Goal: Information Seeking & Learning: Check status

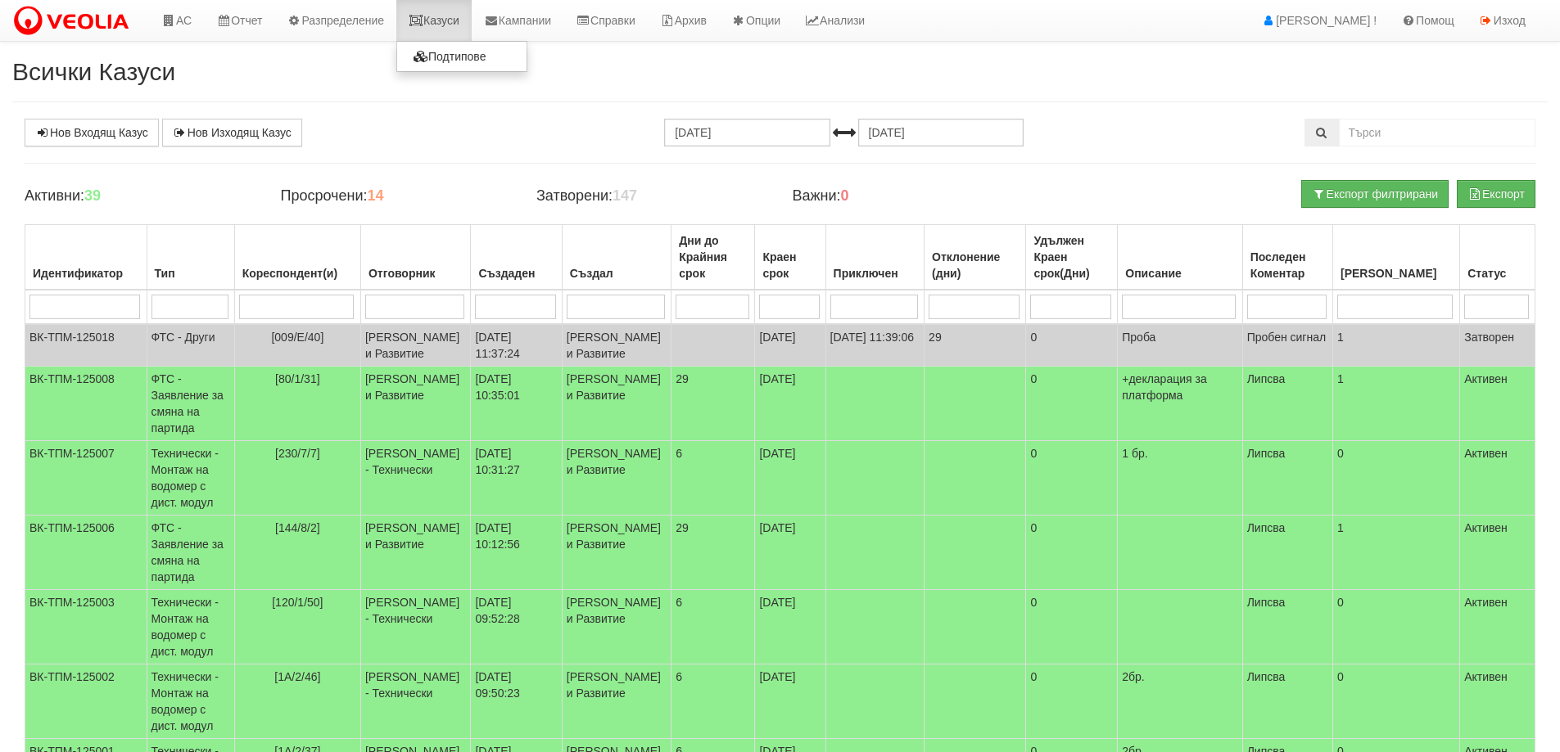
click at [434, 30] on link "Казуси" at bounding box center [433, 20] width 75 height 41
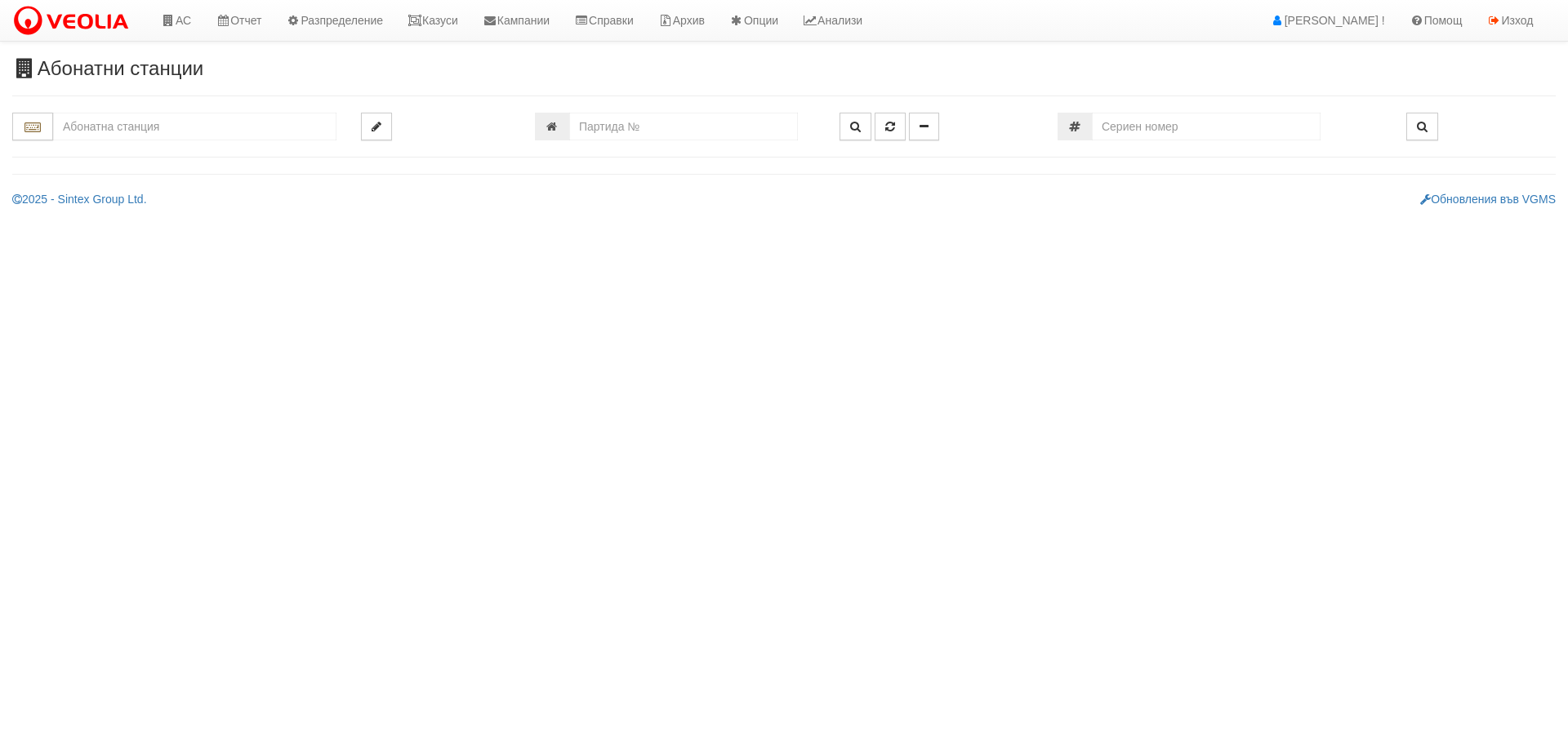
click at [219, 131] on input "text" at bounding box center [195, 127] width 283 height 28
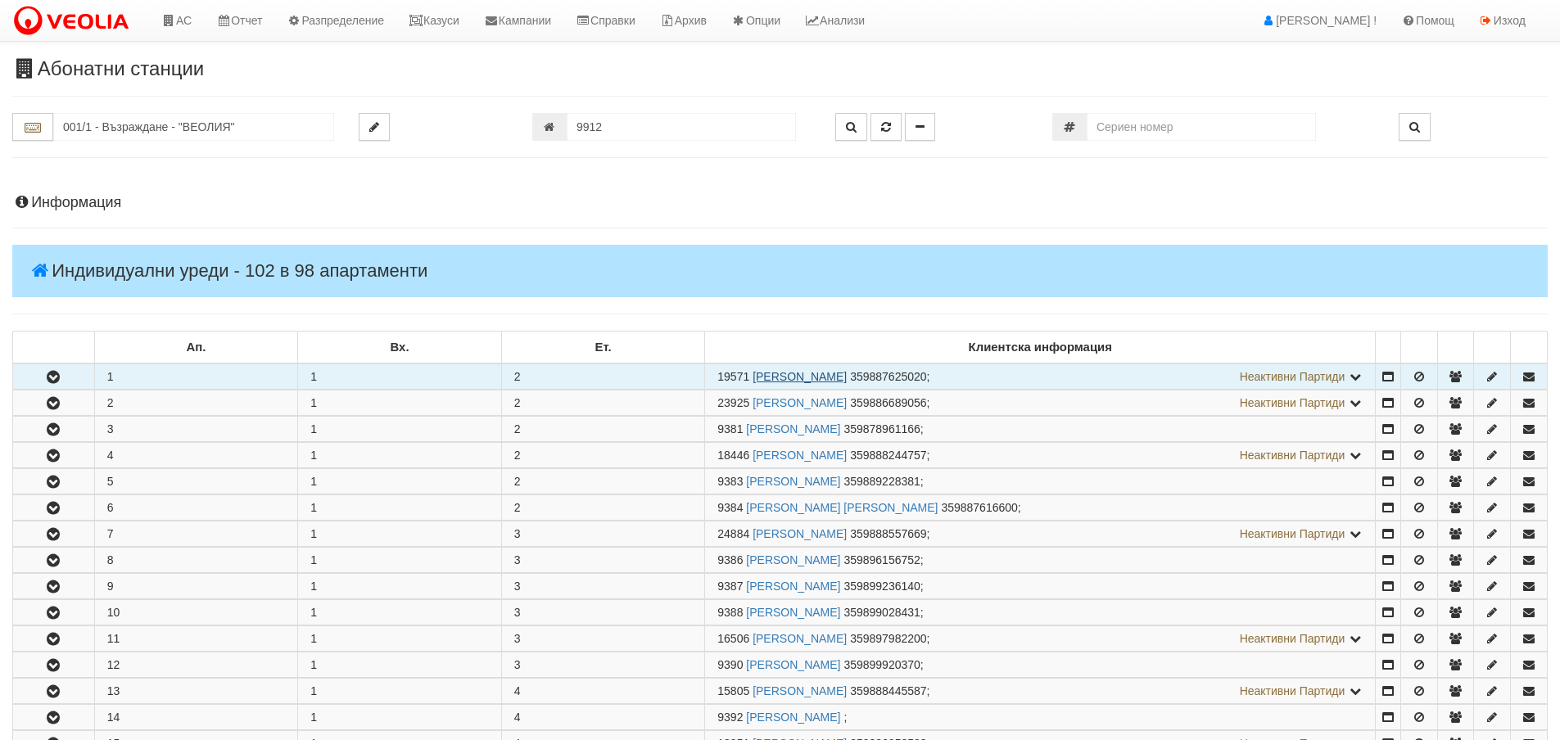
click at [792, 373] on link "АНАТОЛИ ГЕОРГИЕВ СТОИМЕНОВ" at bounding box center [799, 376] width 94 height 13
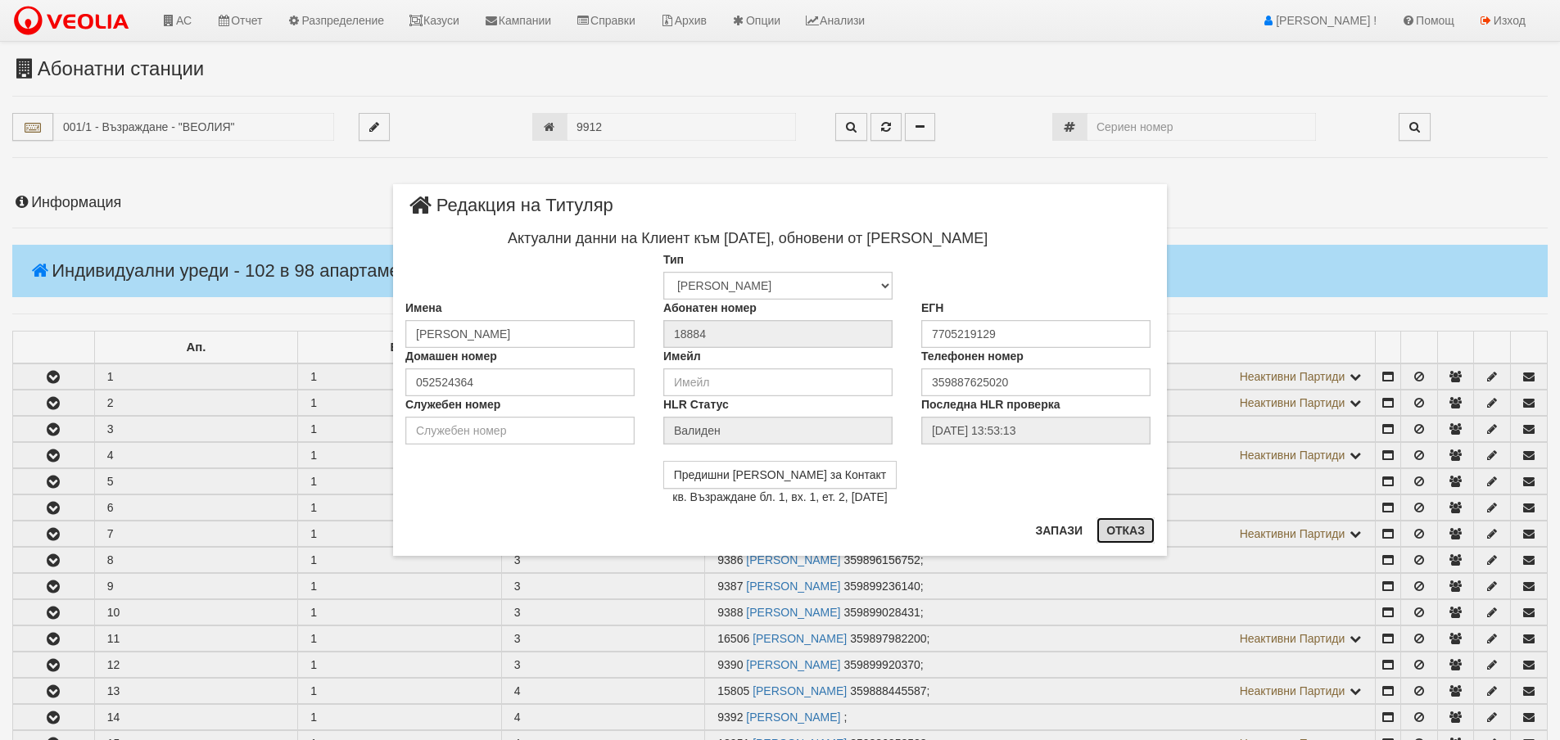
click at [1140, 531] on button "Отказ" at bounding box center [1125, 530] width 58 height 26
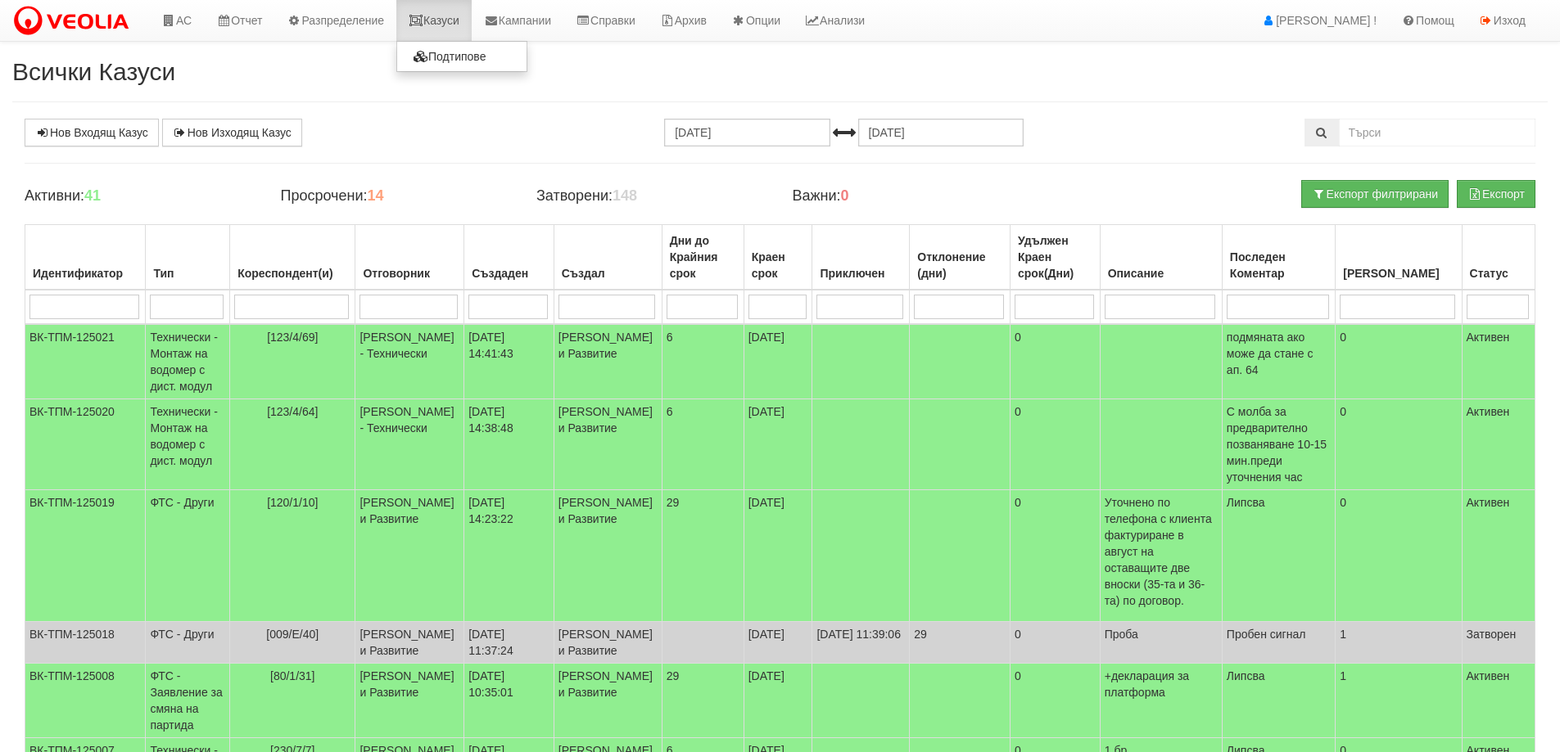
click at [448, 26] on link "Казуси" at bounding box center [433, 20] width 75 height 41
click at [754, 131] on input "[DATE]" at bounding box center [746, 133] width 165 height 28
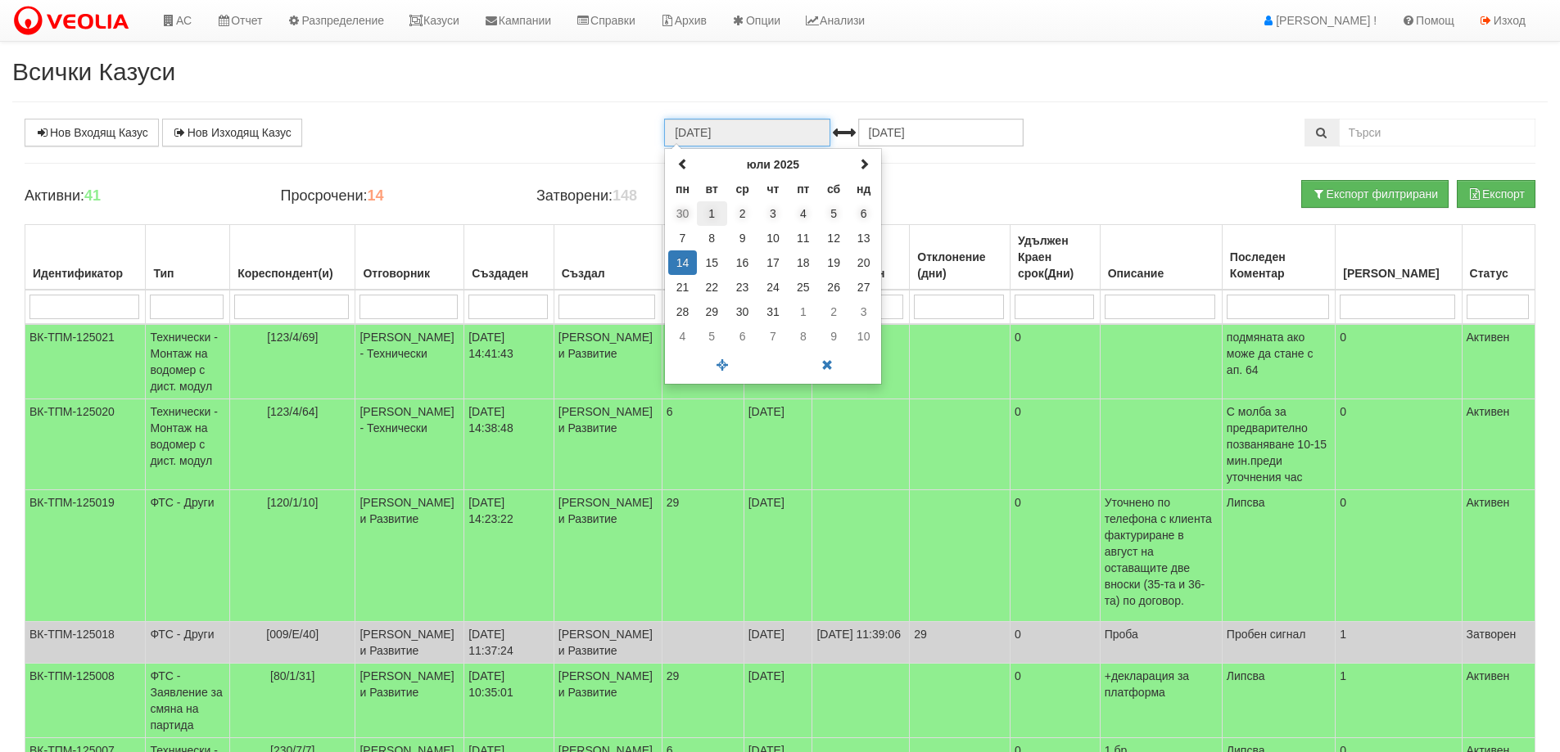
click at [713, 209] on td "1" at bounding box center [712, 213] width 30 height 25
type input "[DATE]"
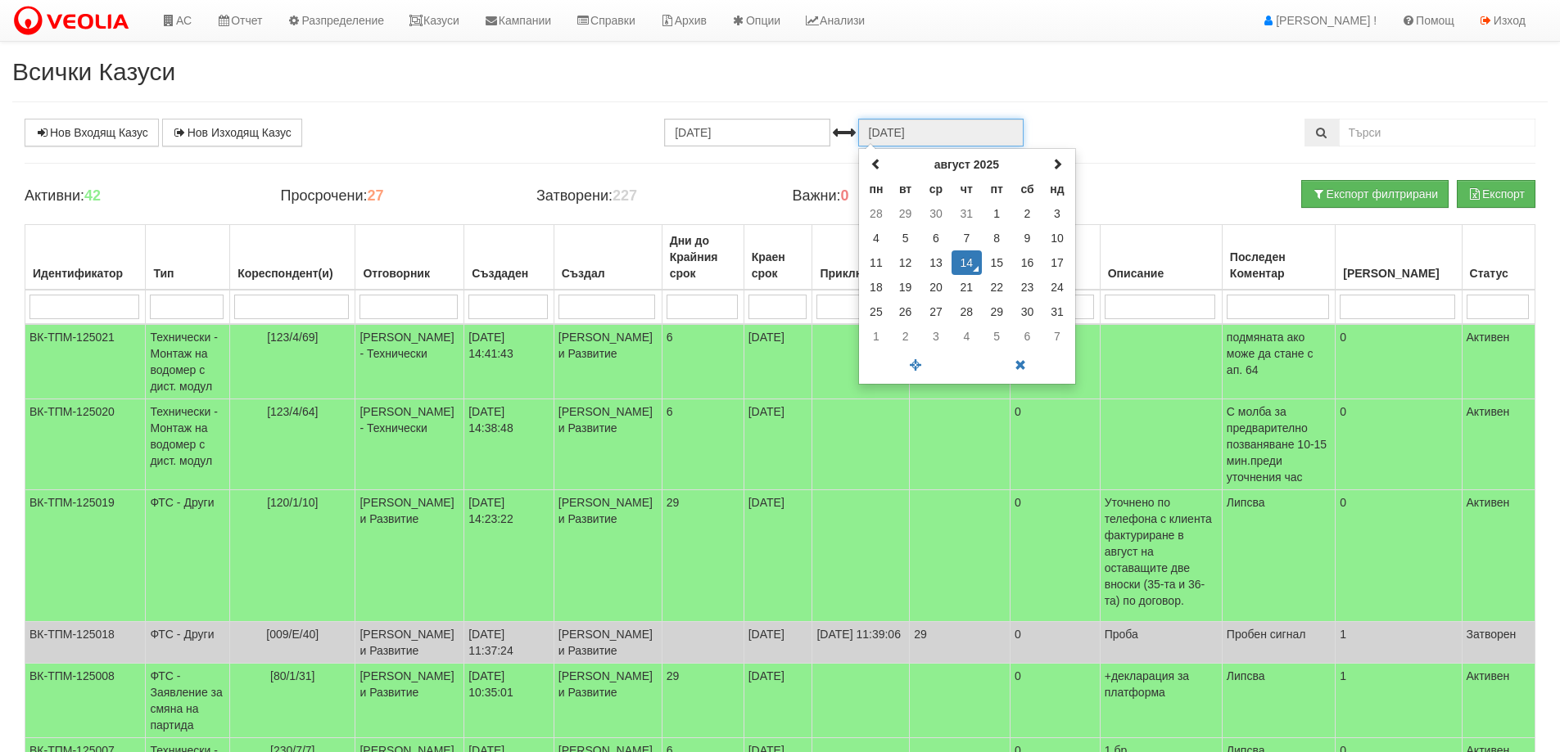
click at [901, 121] on input "[DATE]" at bounding box center [940, 133] width 165 height 28
click at [964, 211] on td "31" at bounding box center [966, 213] width 30 height 25
type input "31.07.2025"
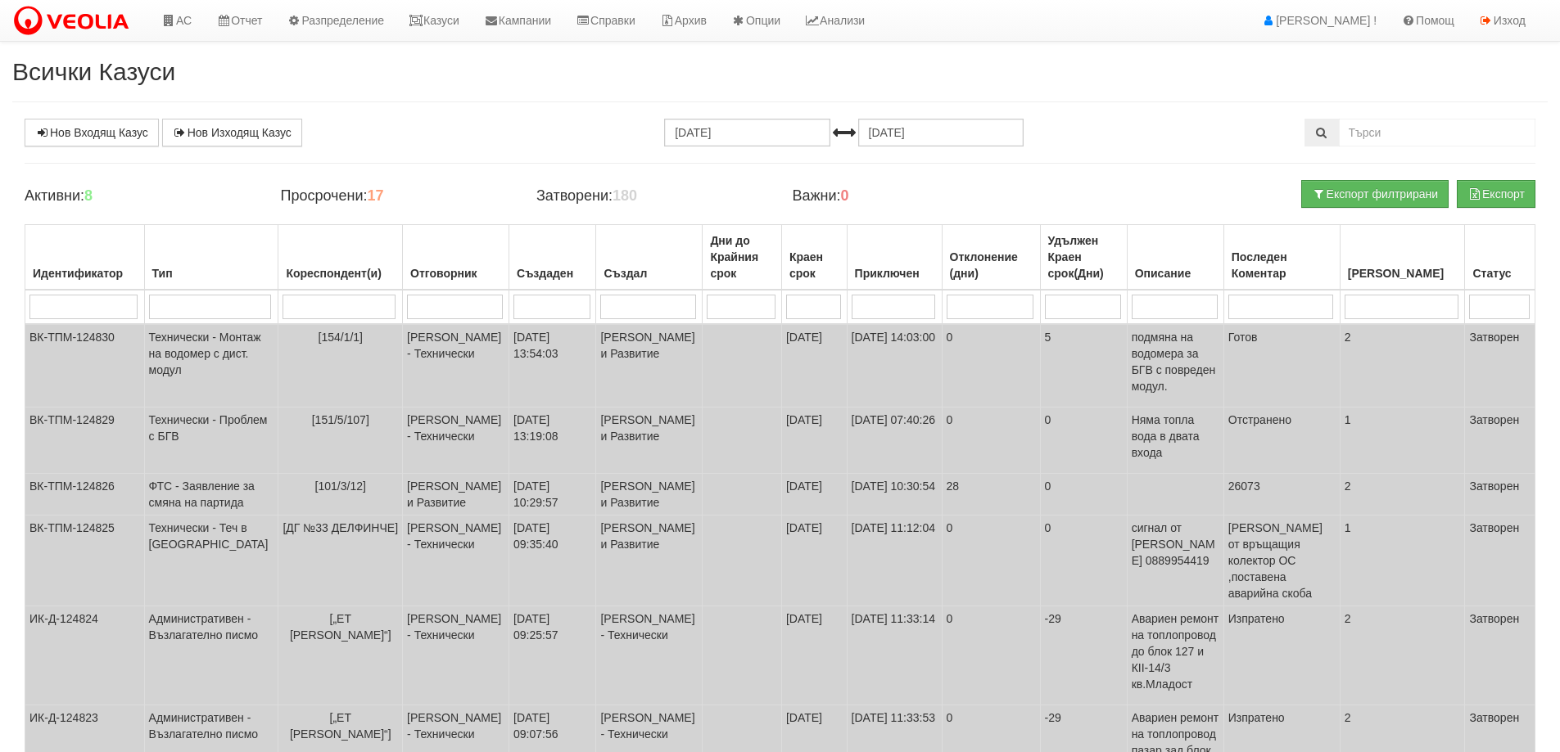
click at [207, 309] on input "search" at bounding box center [210, 307] width 123 height 25
type input "фт"
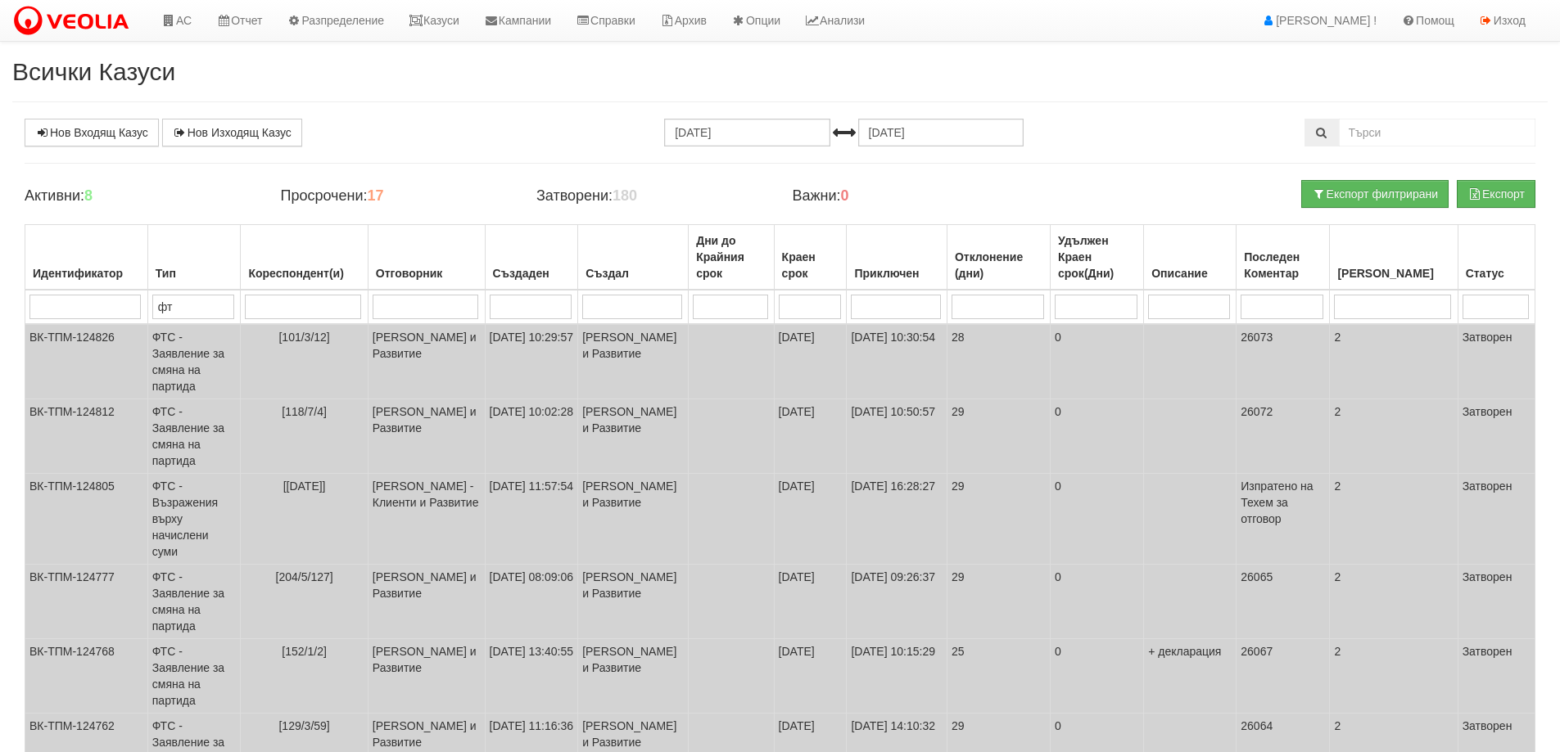
type input "фтс"
type input "ф"
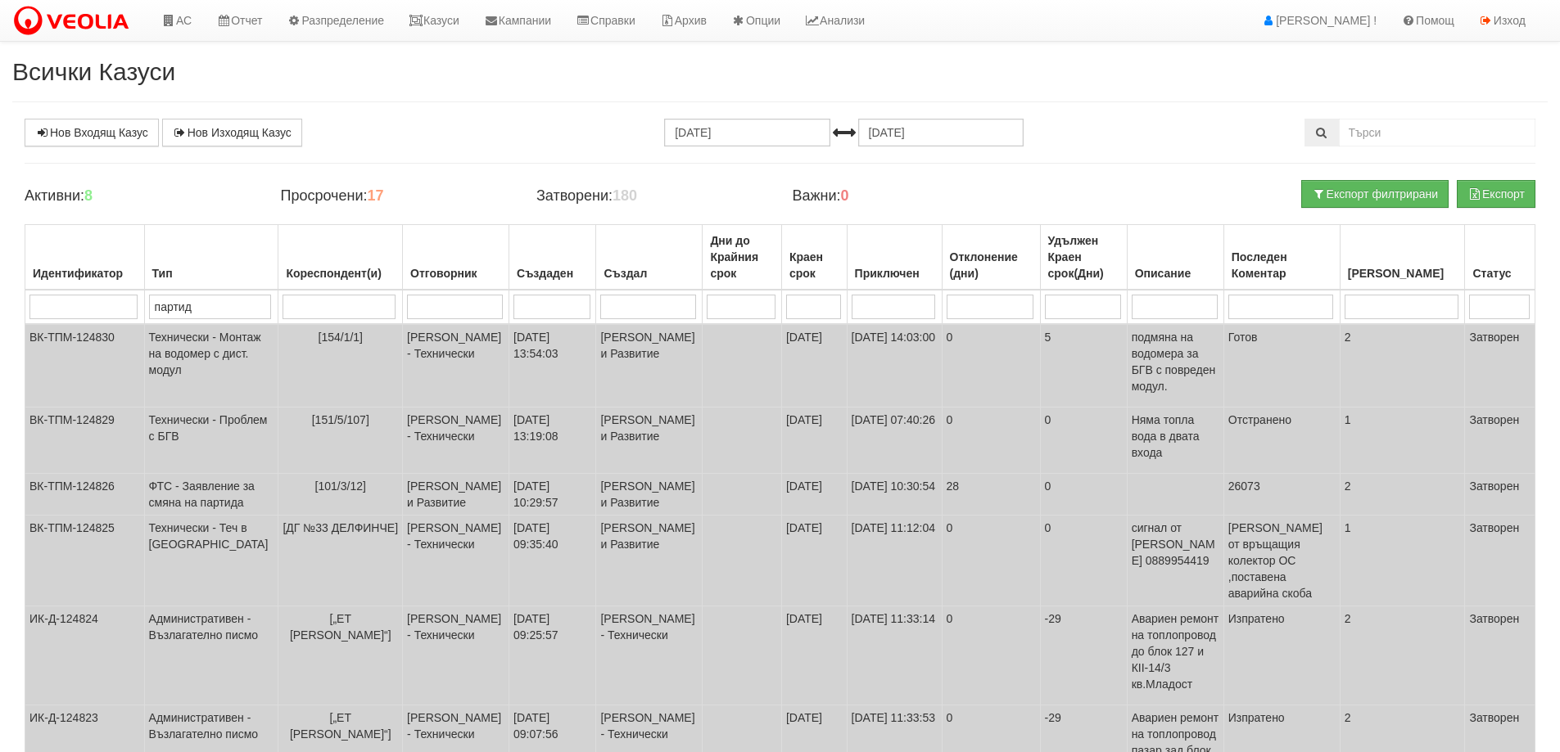
type input "партида"
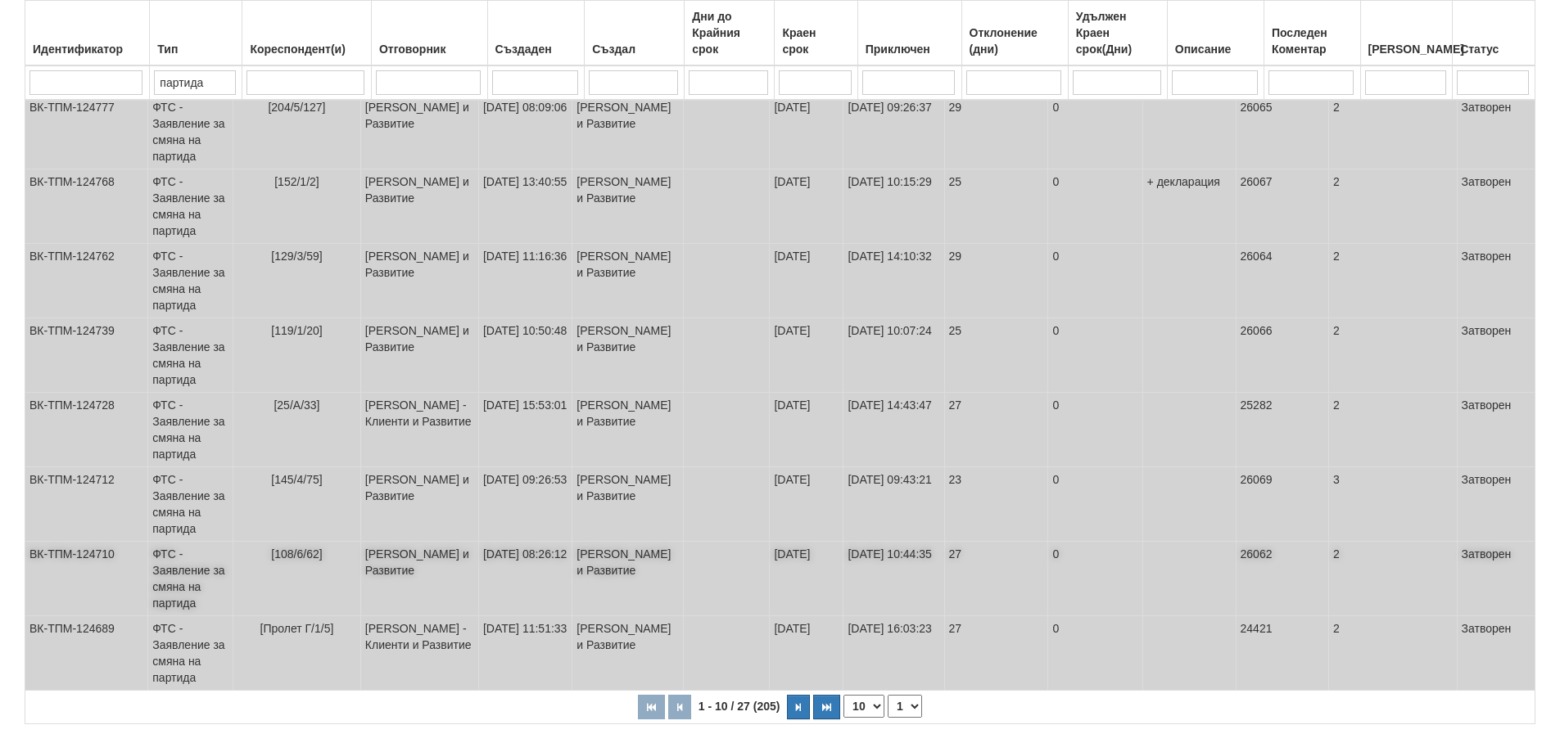
scroll to position [430, 0]
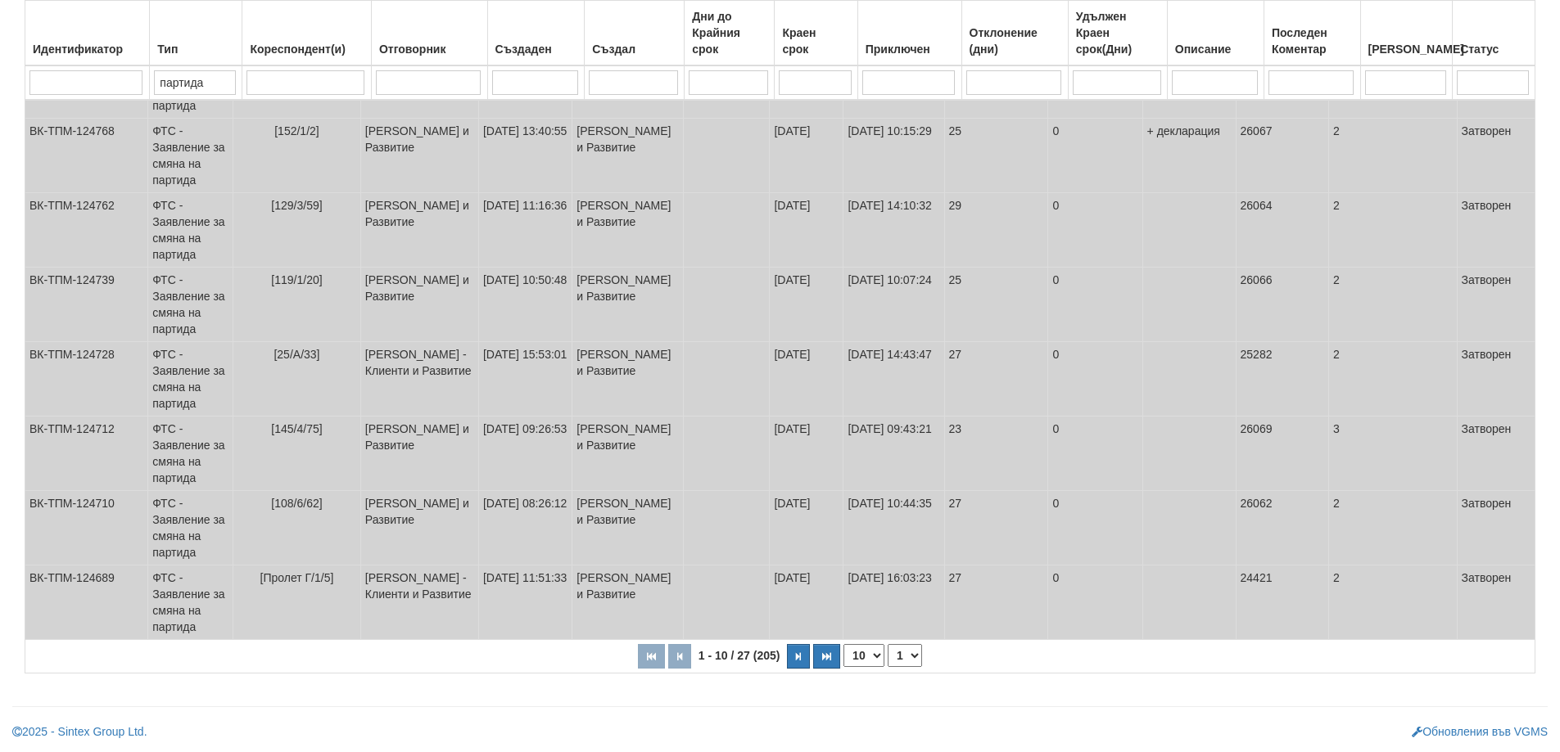
type input "партида"
click at [872, 662] on select "10 20 30 40" at bounding box center [863, 655] width 41 height 23
select select "40"
click at [843, 667] on select "10 20 30 40" at bounding box center [863, 655] width 41 height 23
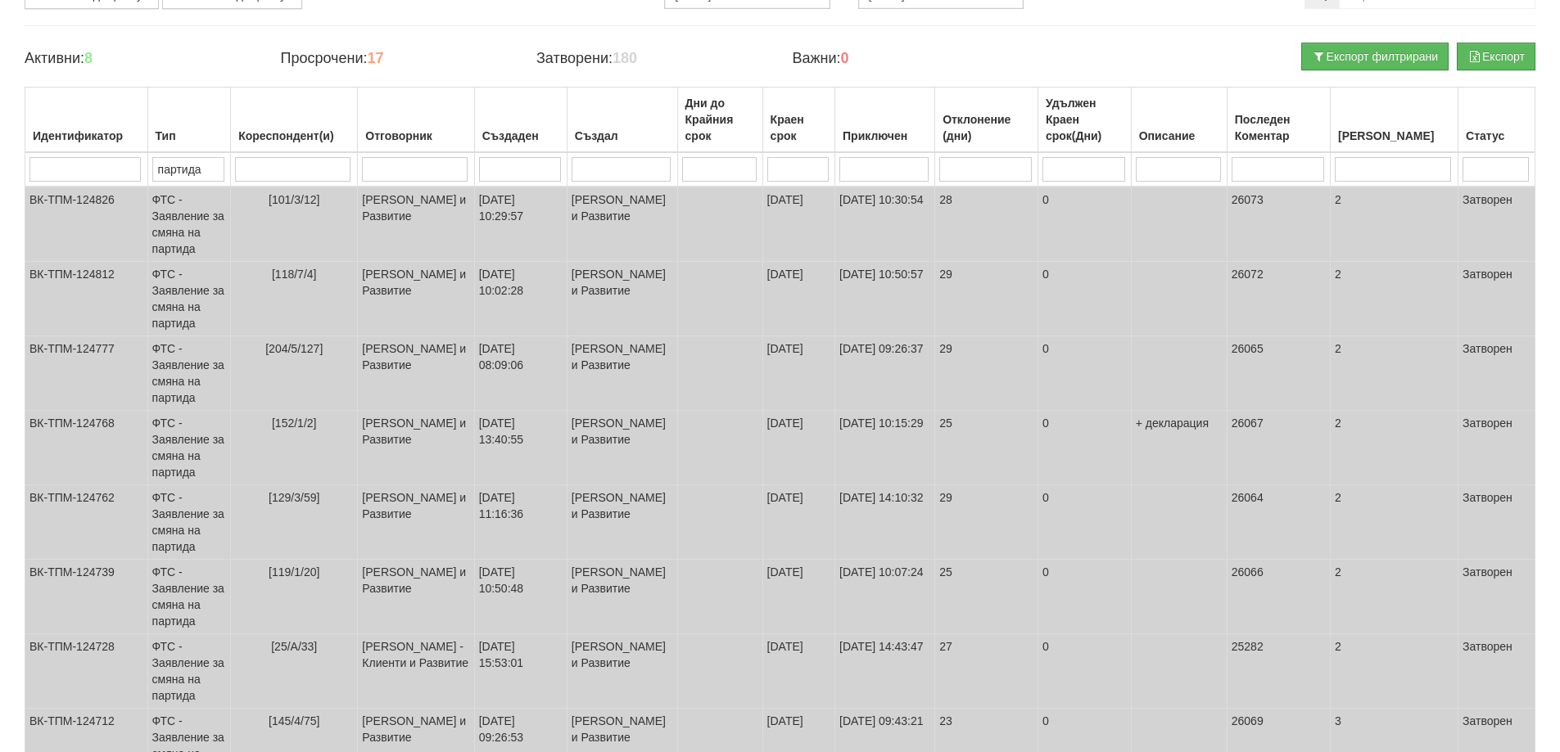
scroll to position [0, 0]
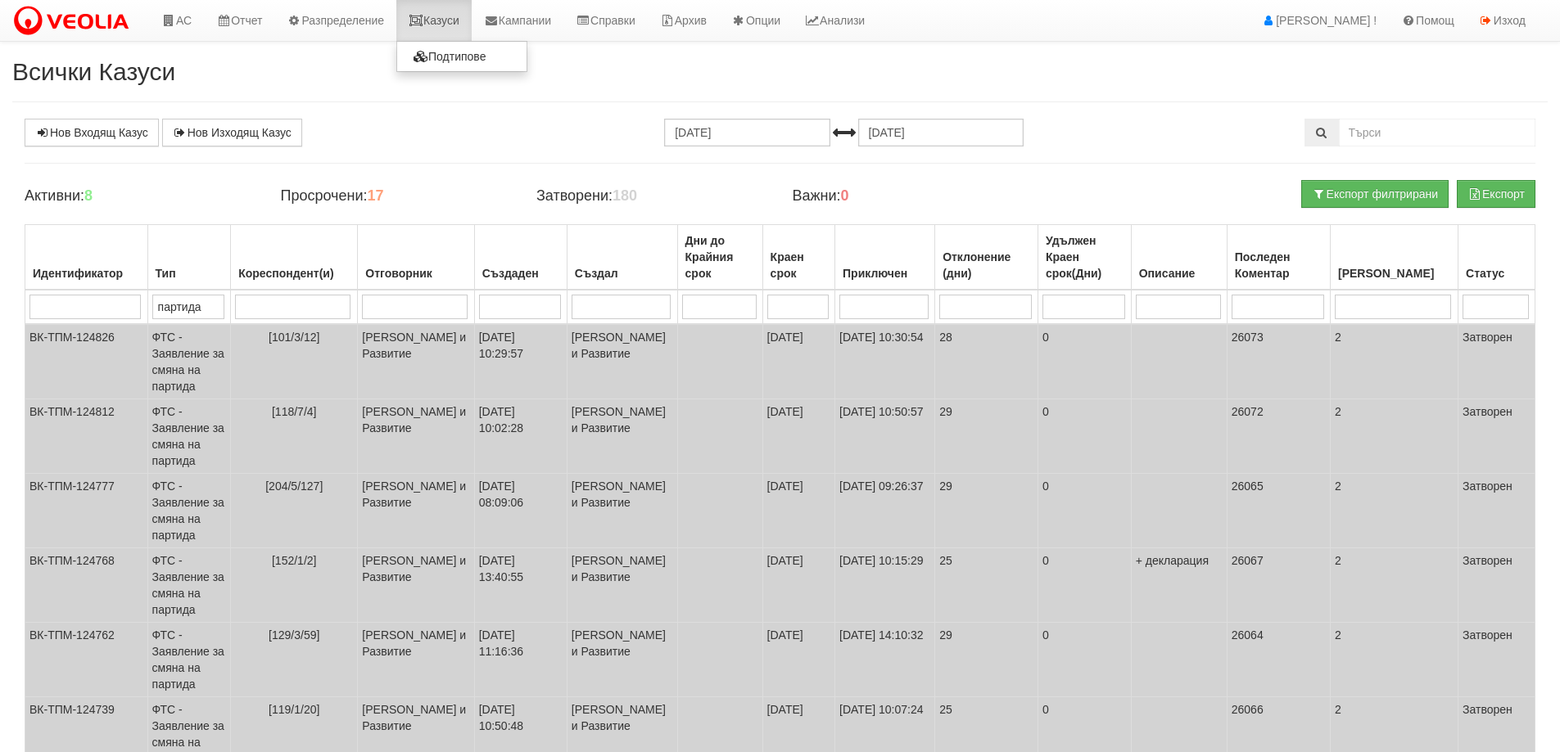
click at [467, 20] on link "Казуси" at bounding box center [433, 20] width 75 height 41
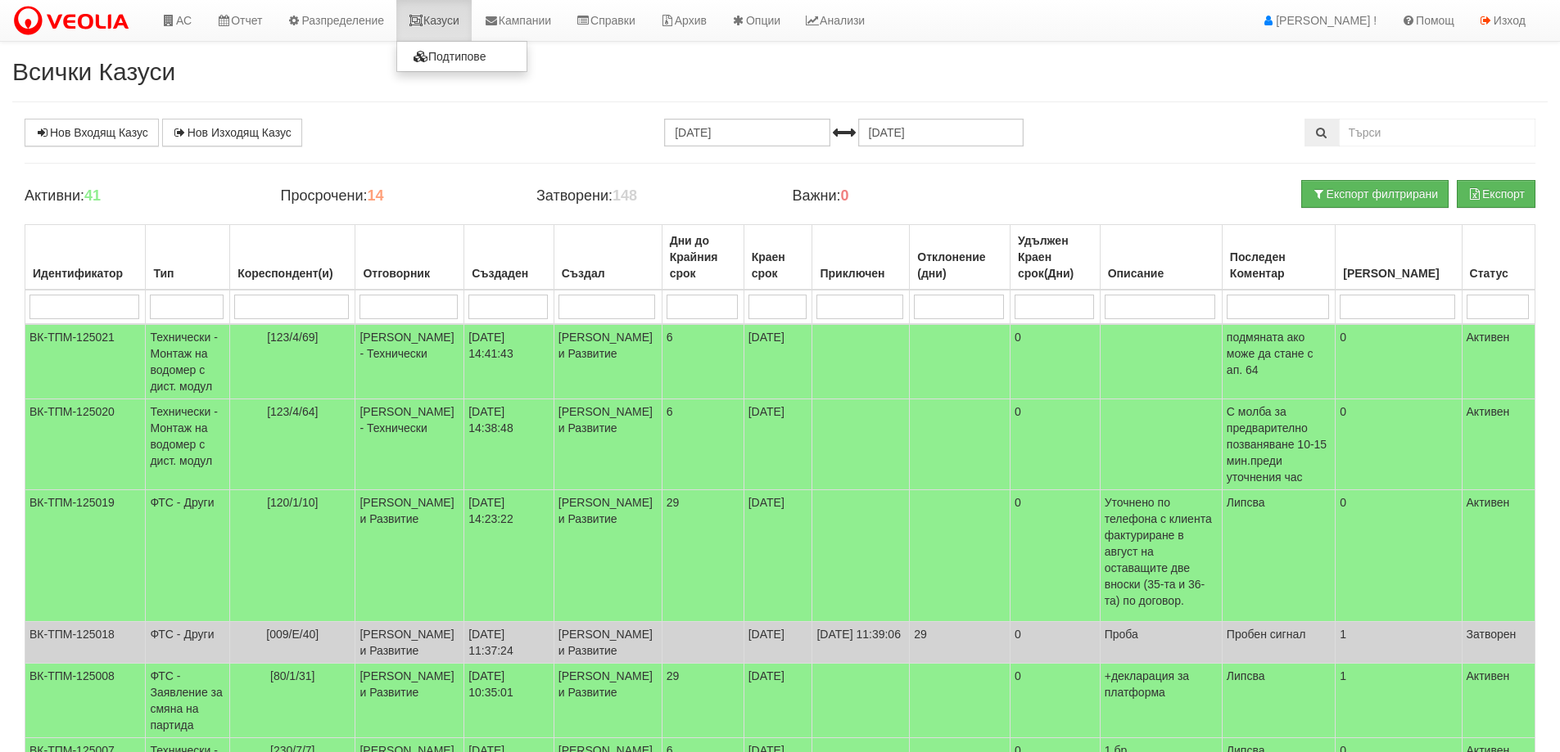
click at [454, 8] on link "Казуси" at bounding box center [433, 20] width 75 height 41
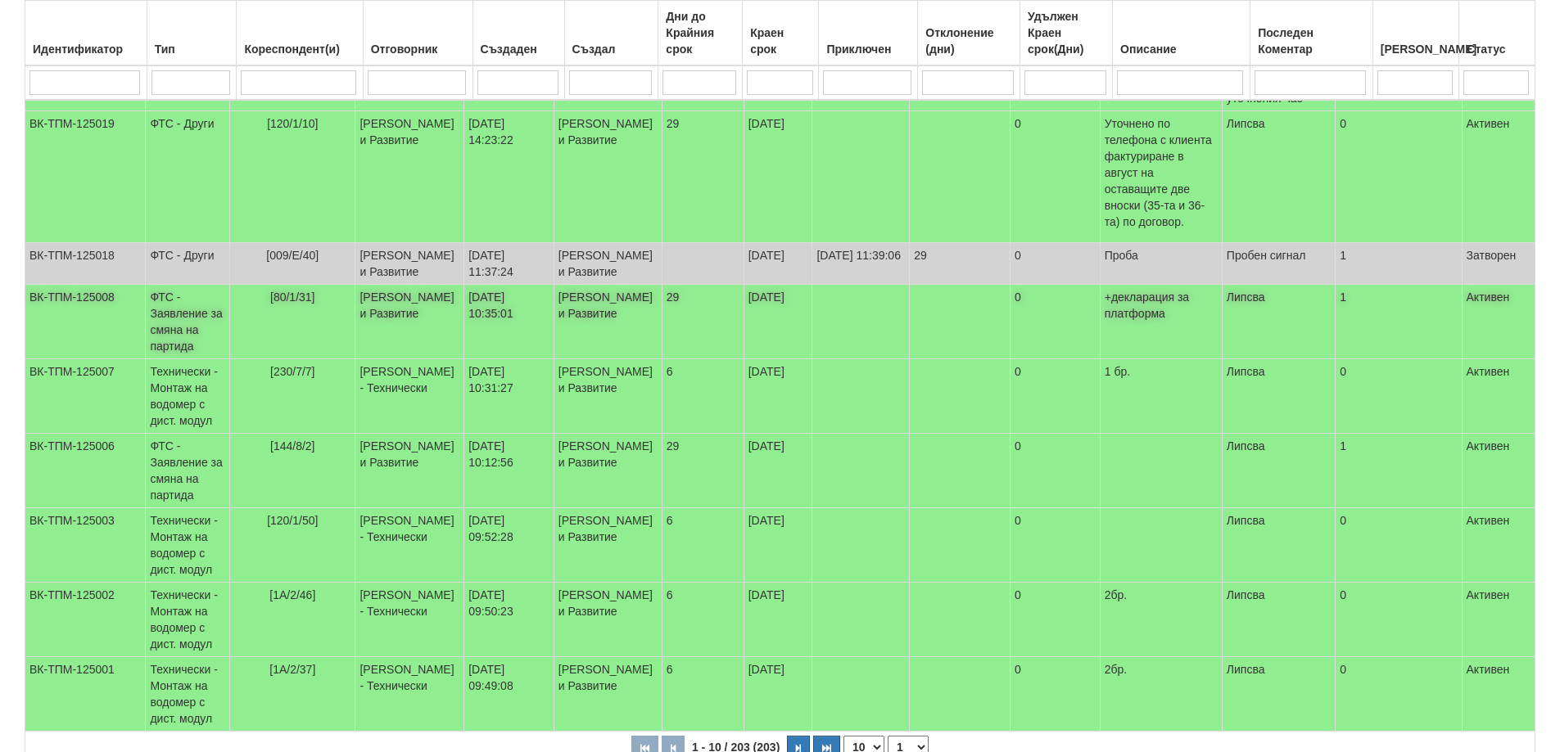
scroll to position [409, 0]
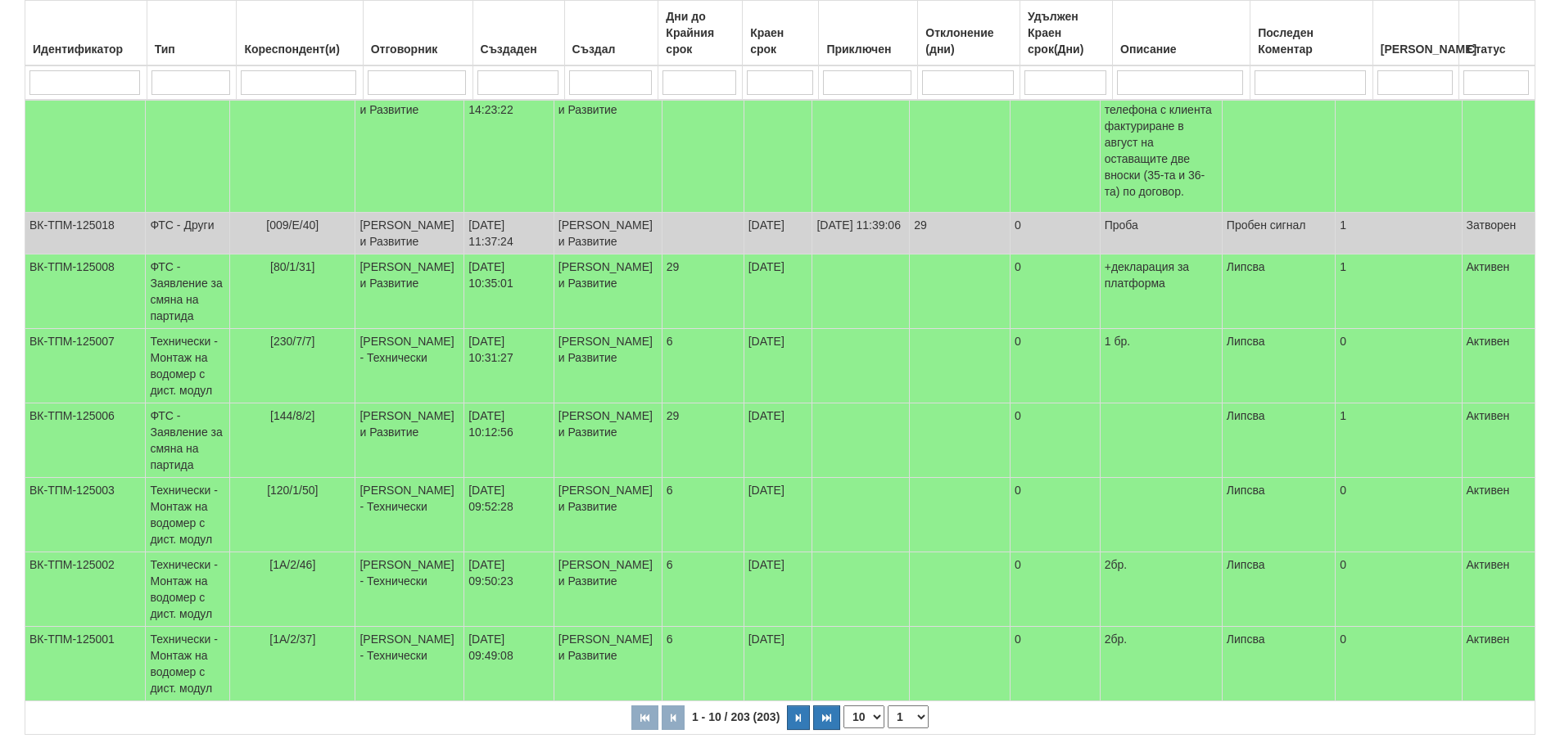
click at [852, 720] on select "10 20 30 40" at bounding box center [863, 717] width 41 height 23
select select "30"
click at [846, 729] on select "10 20 30 40" at bounding box center [863, 717] width 41 height 23
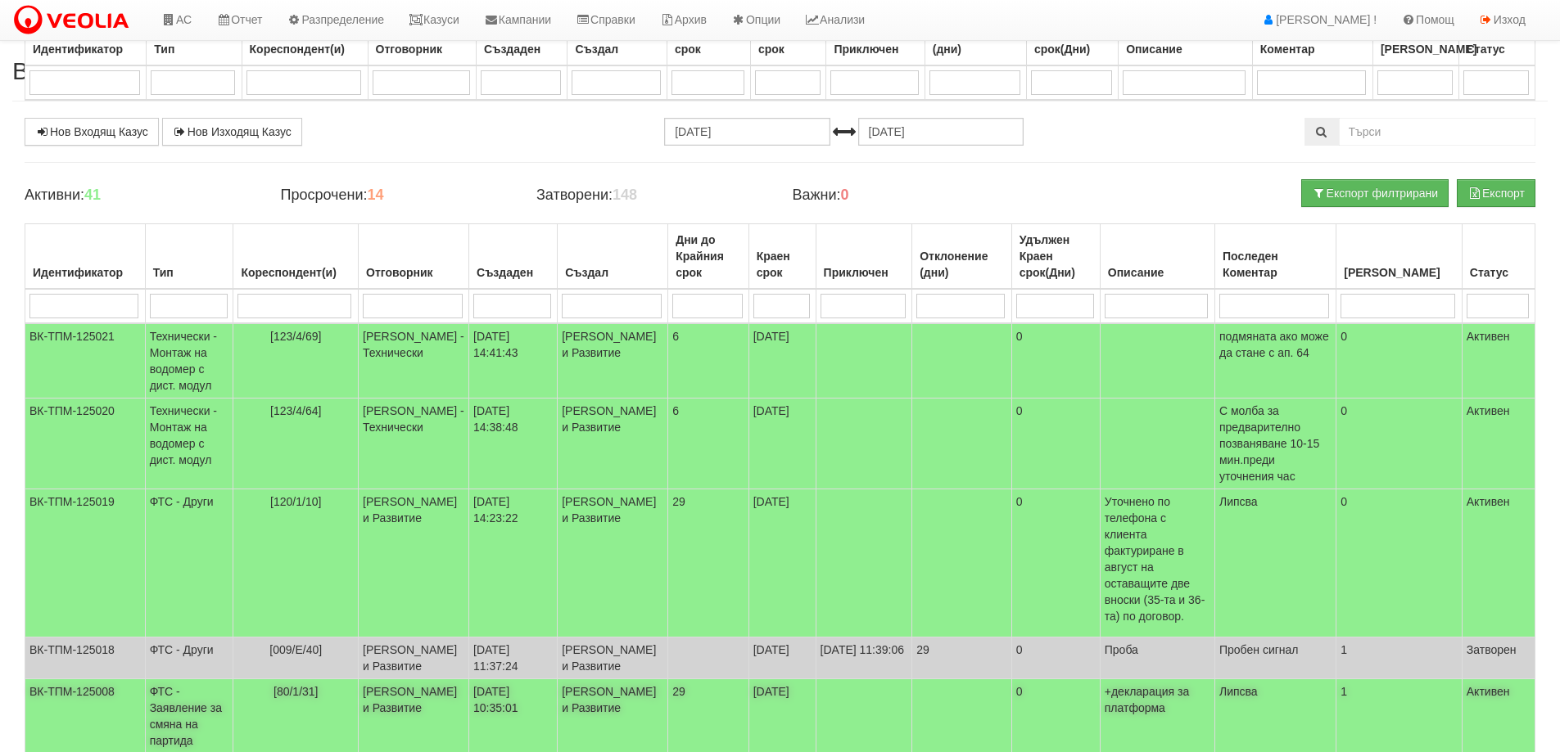
scroll to position [0, 0]
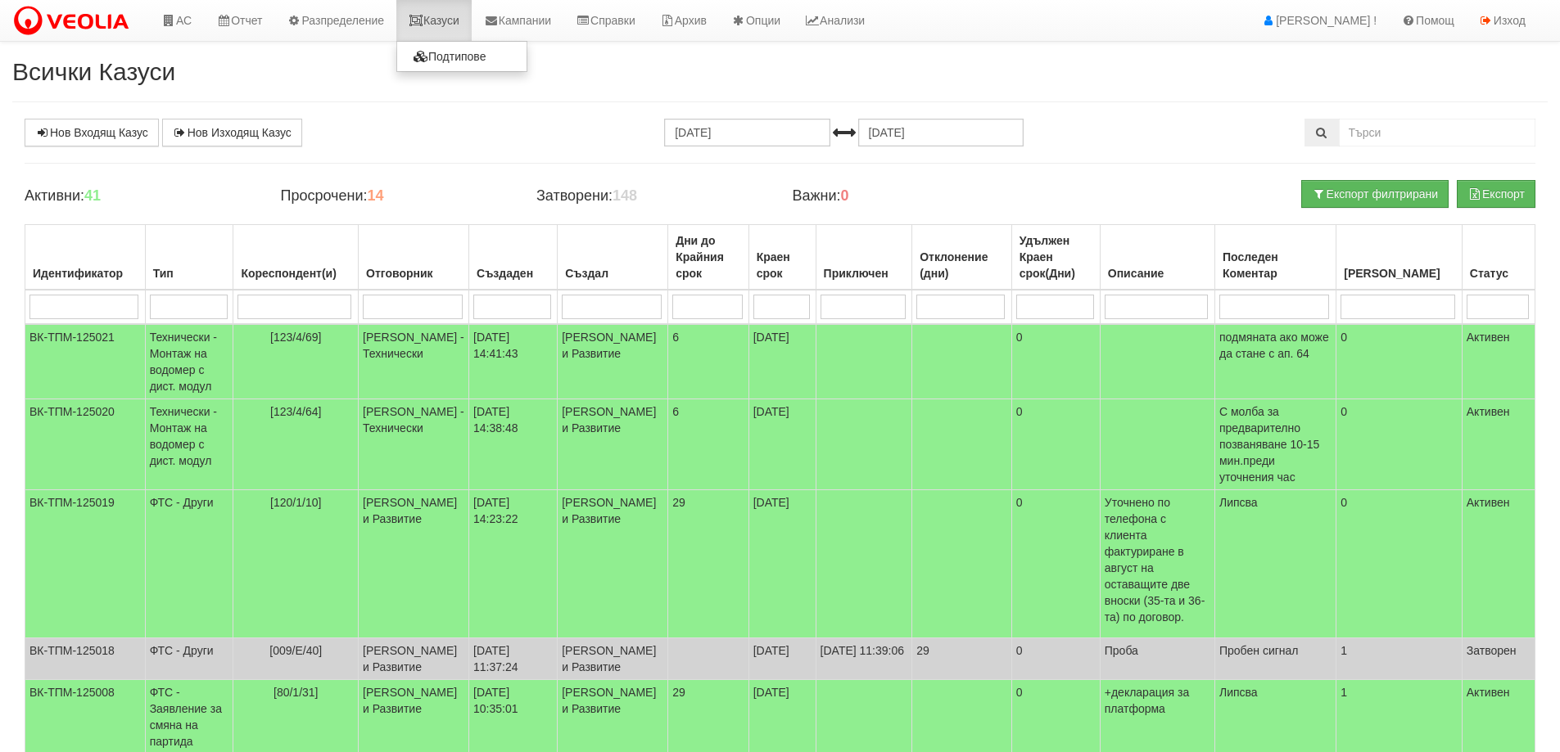
click at [435, 22] on link "Казуси" at bounding box center [433, 20] width 75 height 41
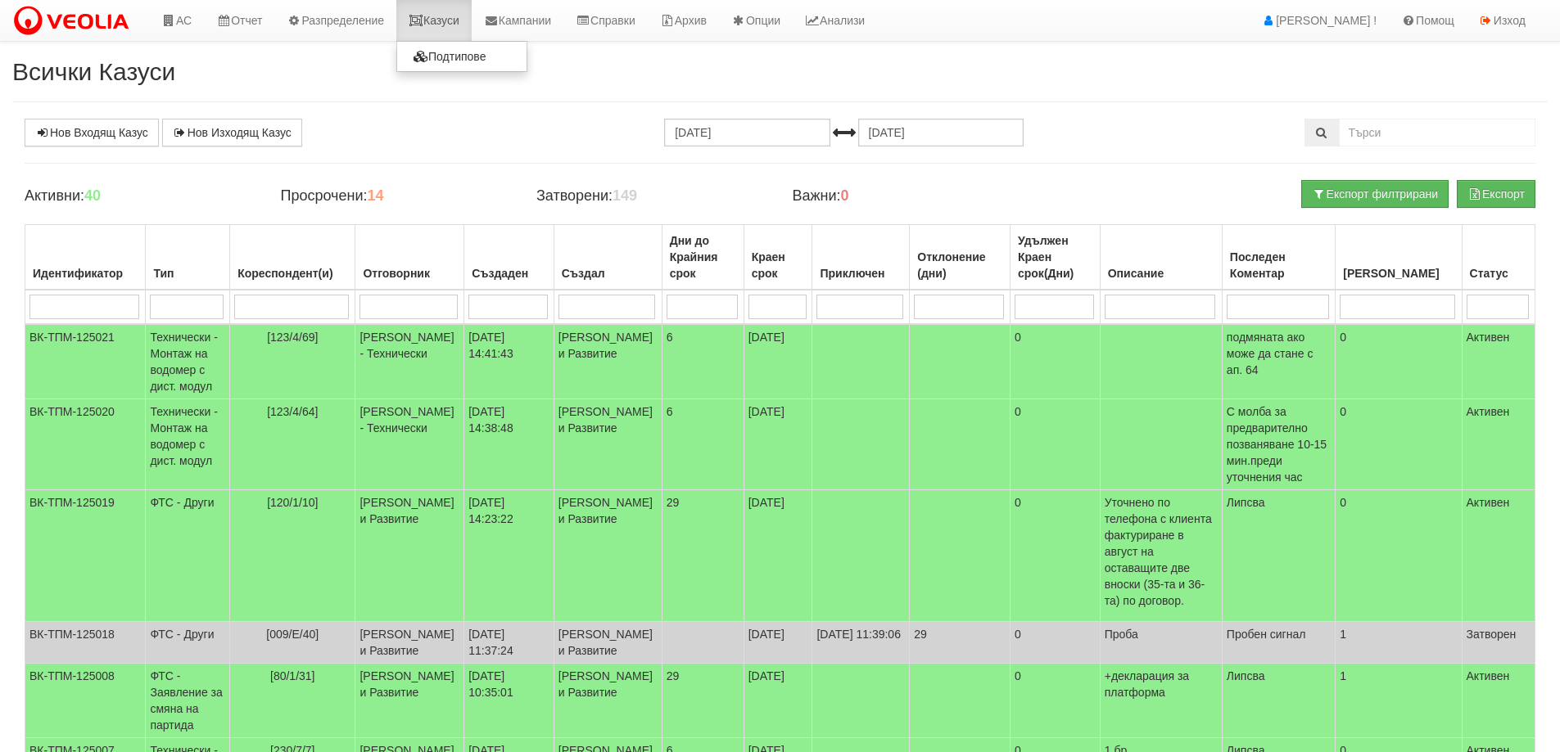
click at [443, 22] on link "Казуси" at bounding box center [433, 20] width 75 height 41
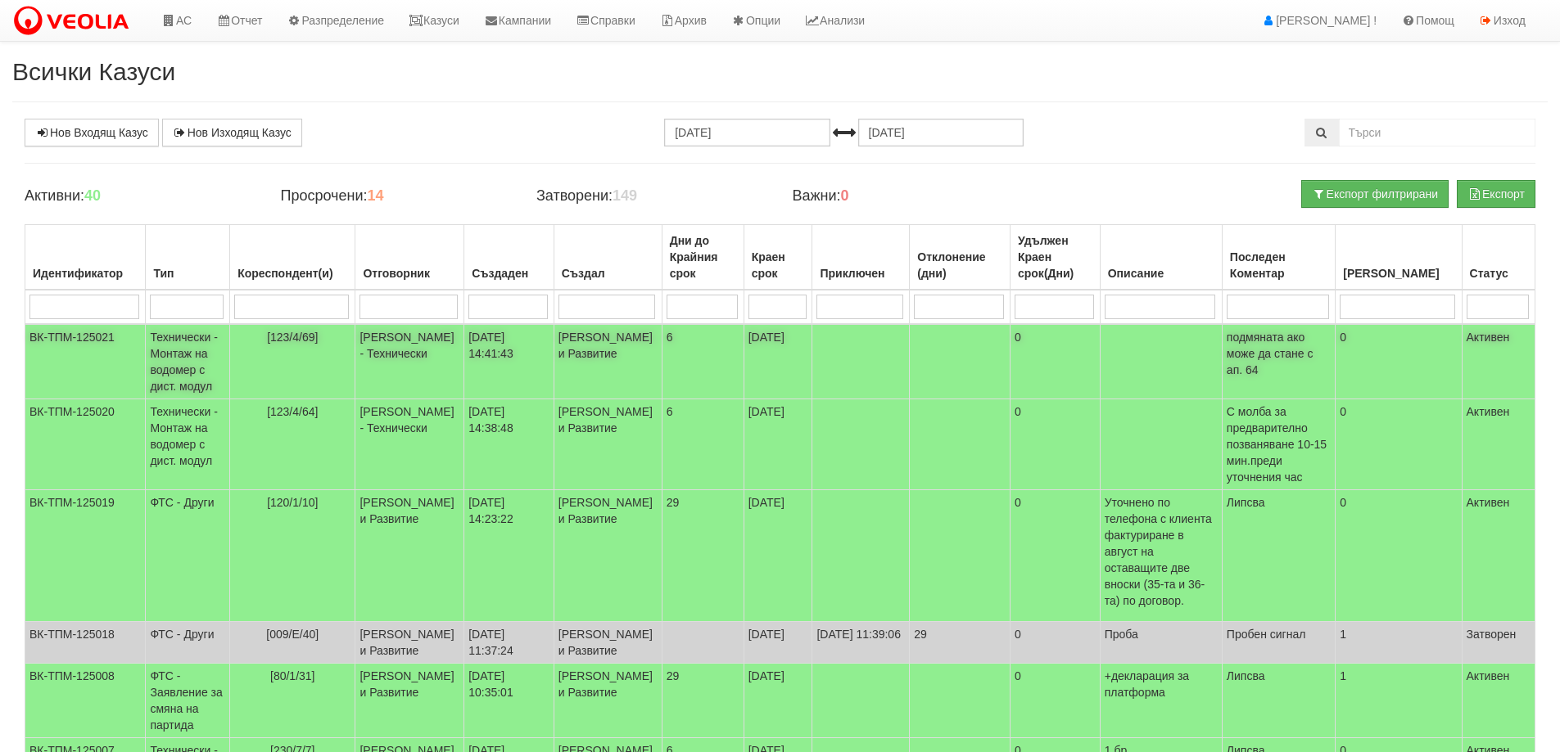
click at [420, 379] on td "Дончо Дончев - Технически" at bounding box center [409, 361] width 109 height 75
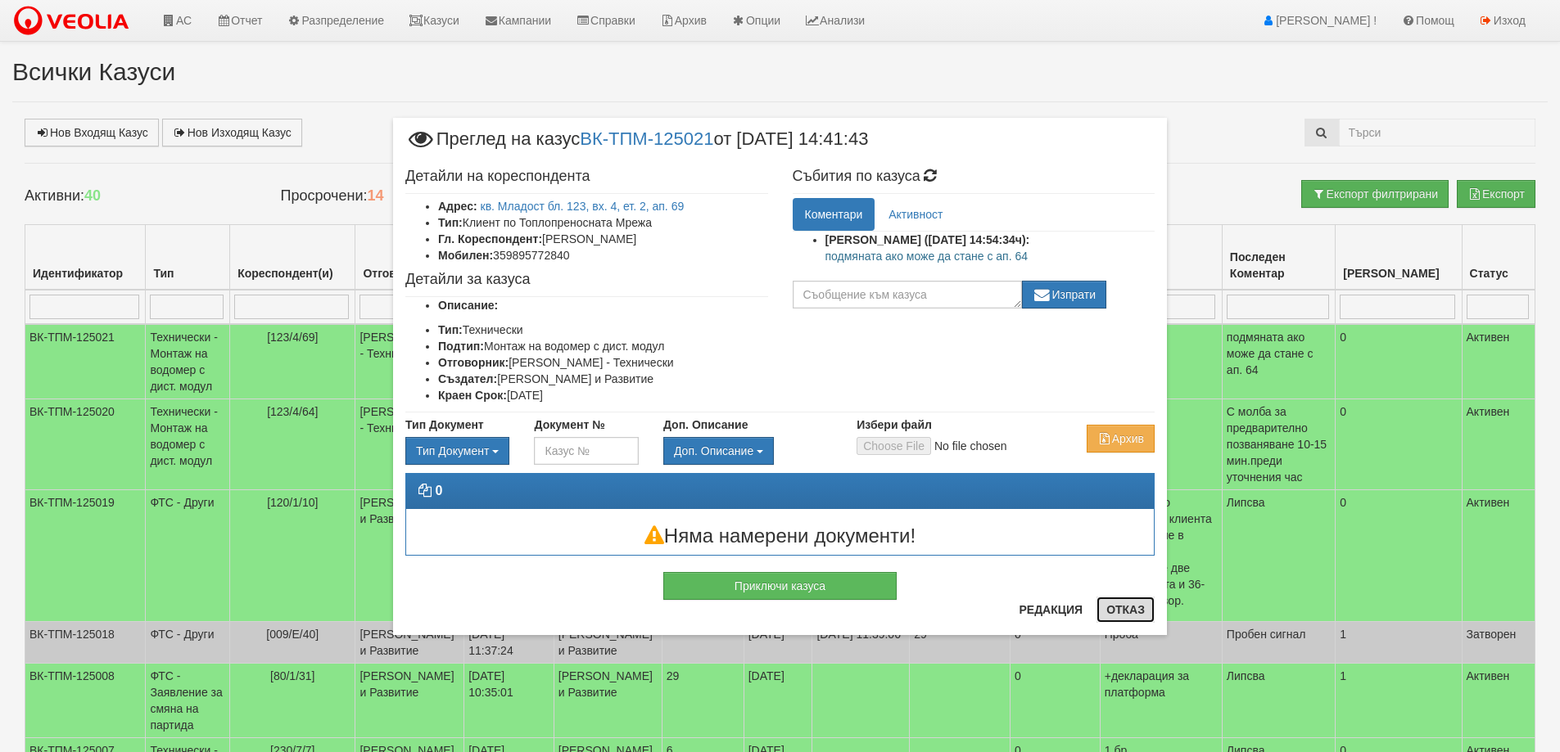
click at [1104, 616] on button "Отказ" at bounding box center [1125, 610] width 58 height 26
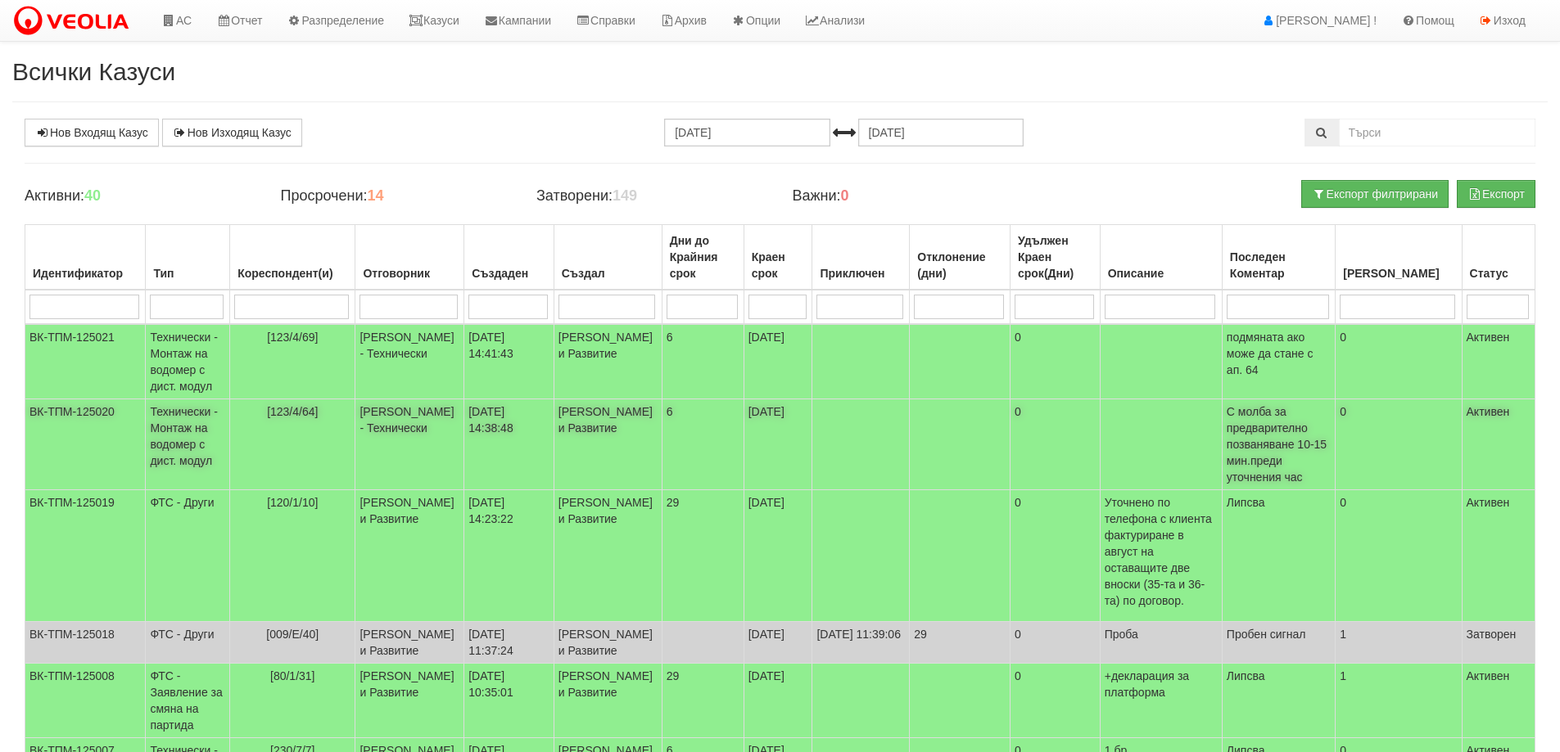
click at [435, 467] on td "Дончо Дончев - Технически" at bounding box center [409, 445] width 109 height 91
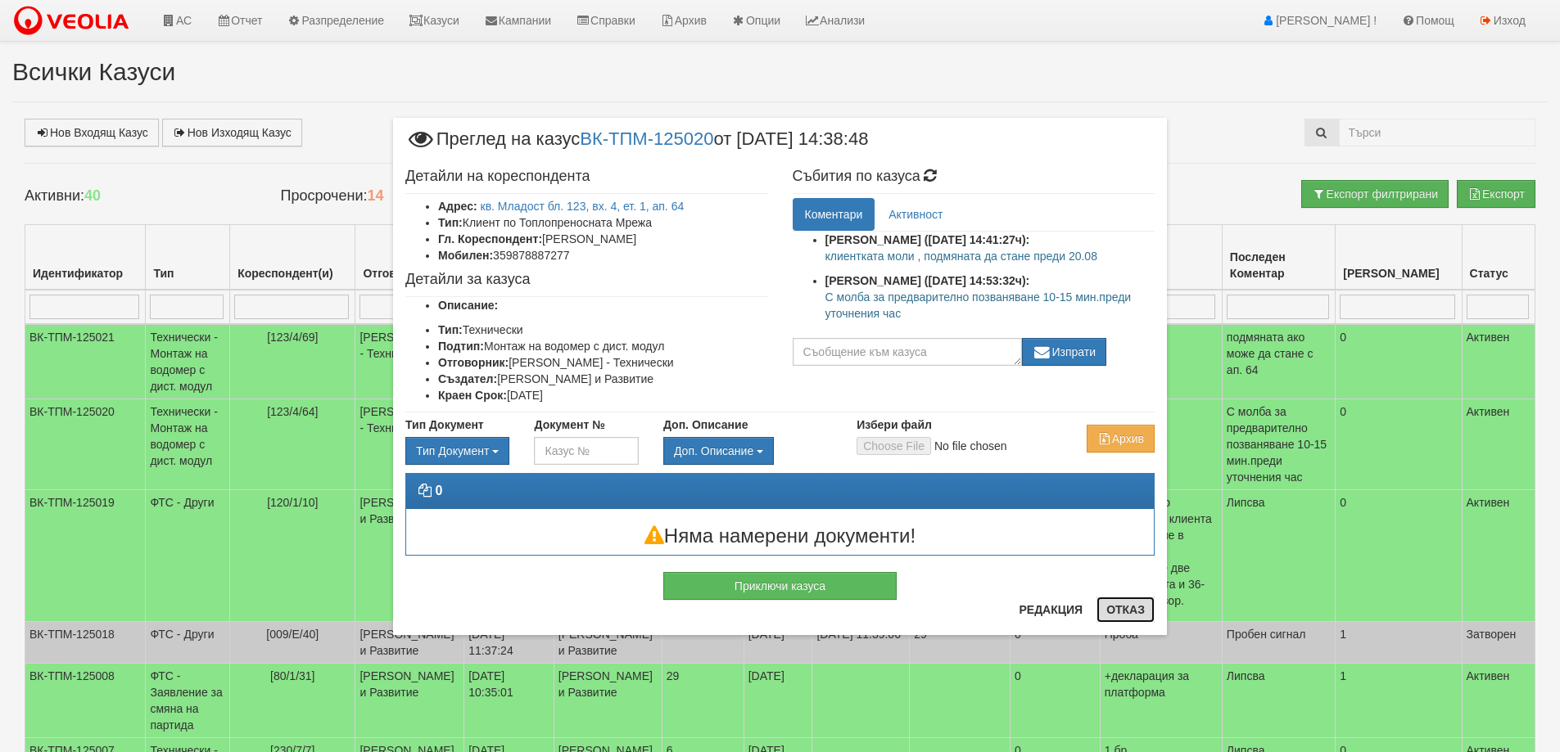
click at [1137, 610] on button "Отказ" at bounding box center [1125, 610] width 58 height 26
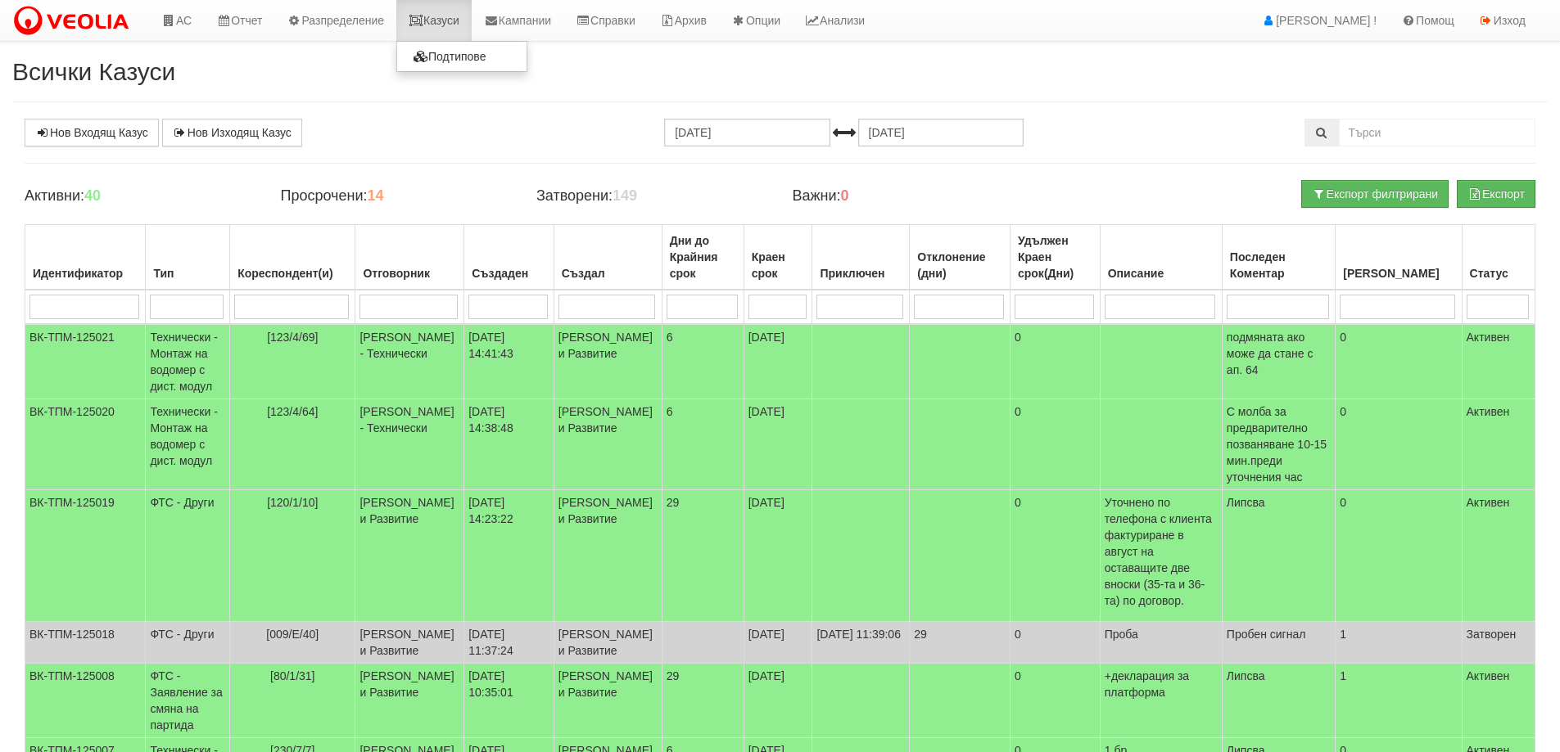
click at [464, 20] on link "Казуси" at bounding box center [433, 20] width 75 height 41
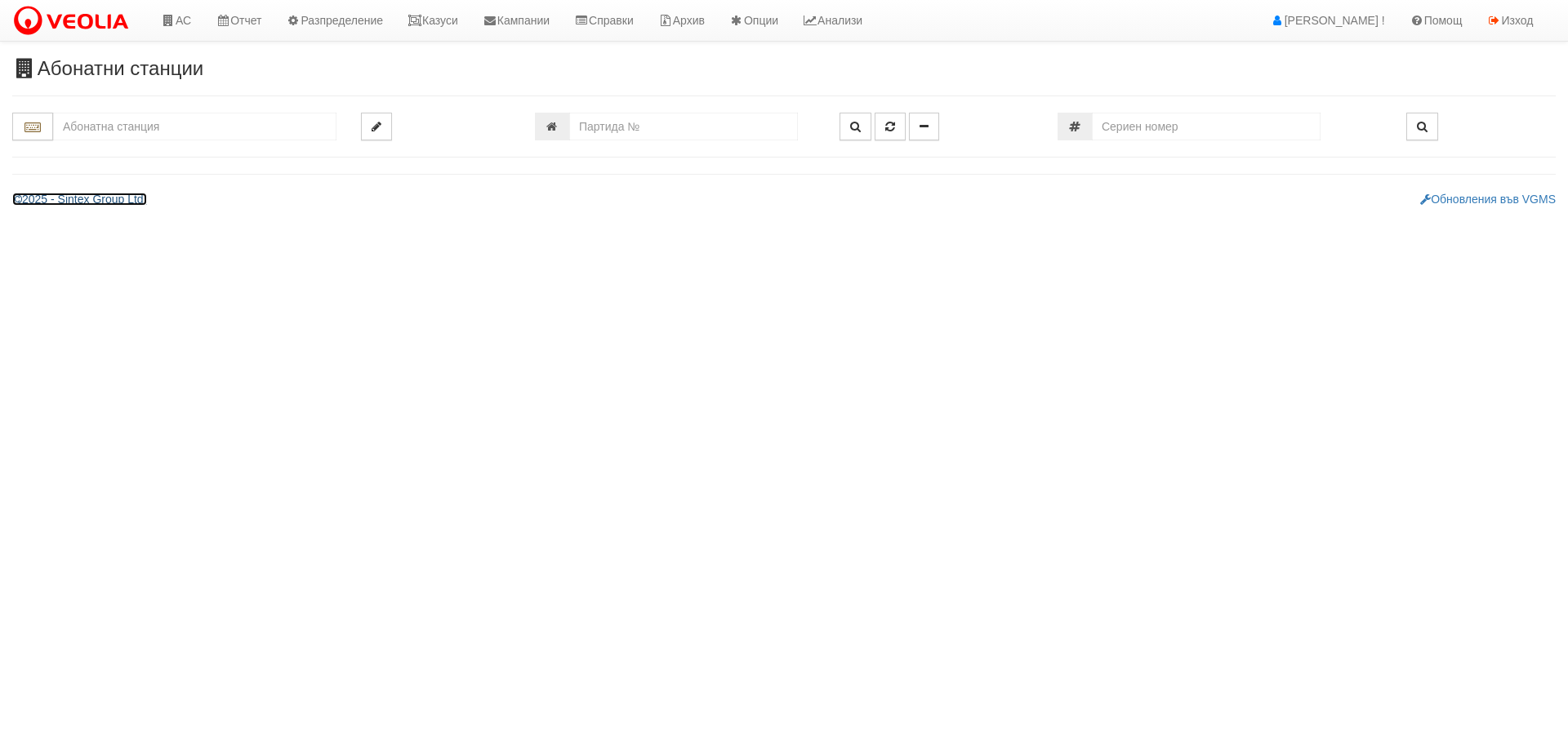
click at [134, 194] on link "2025 - Sintex Group Ltd." at bounding box center [79, 198] width 135 height 13
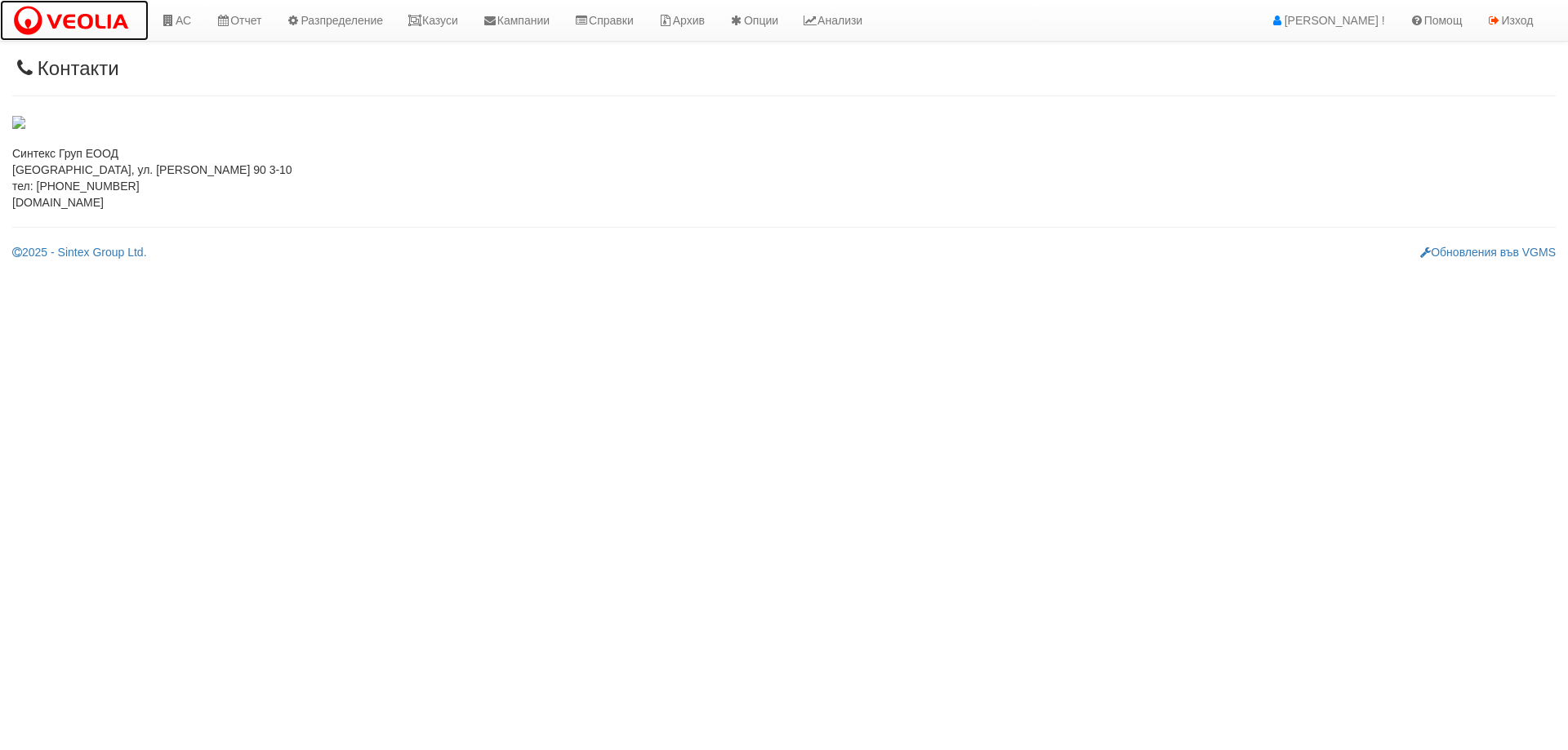
click at [38, 16] on img at bounding box center [74, 21] width 124 height 34
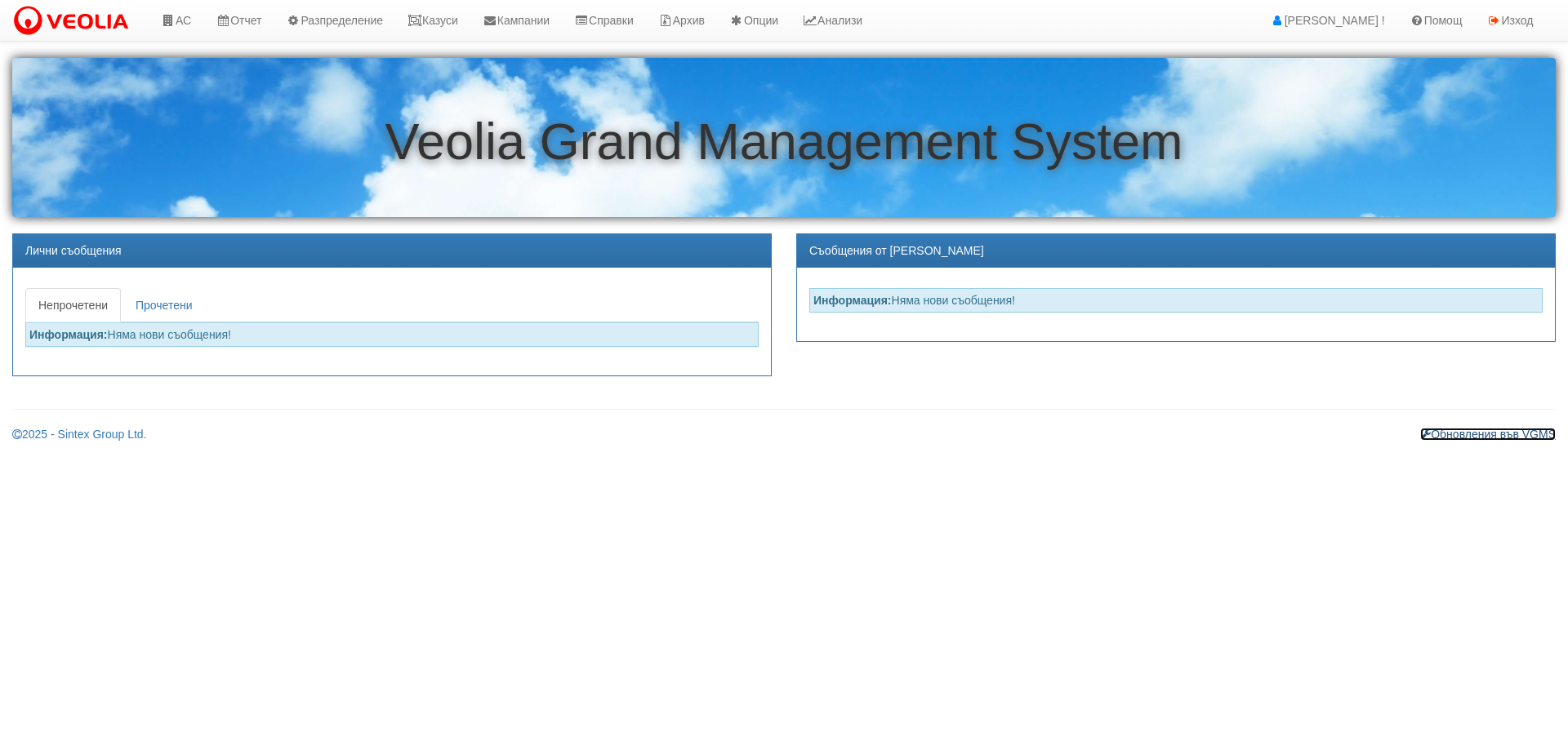
click at [1467, 440] on link "Обновления във VGMS" at bounding box center [1488, 434] width 136 height 13
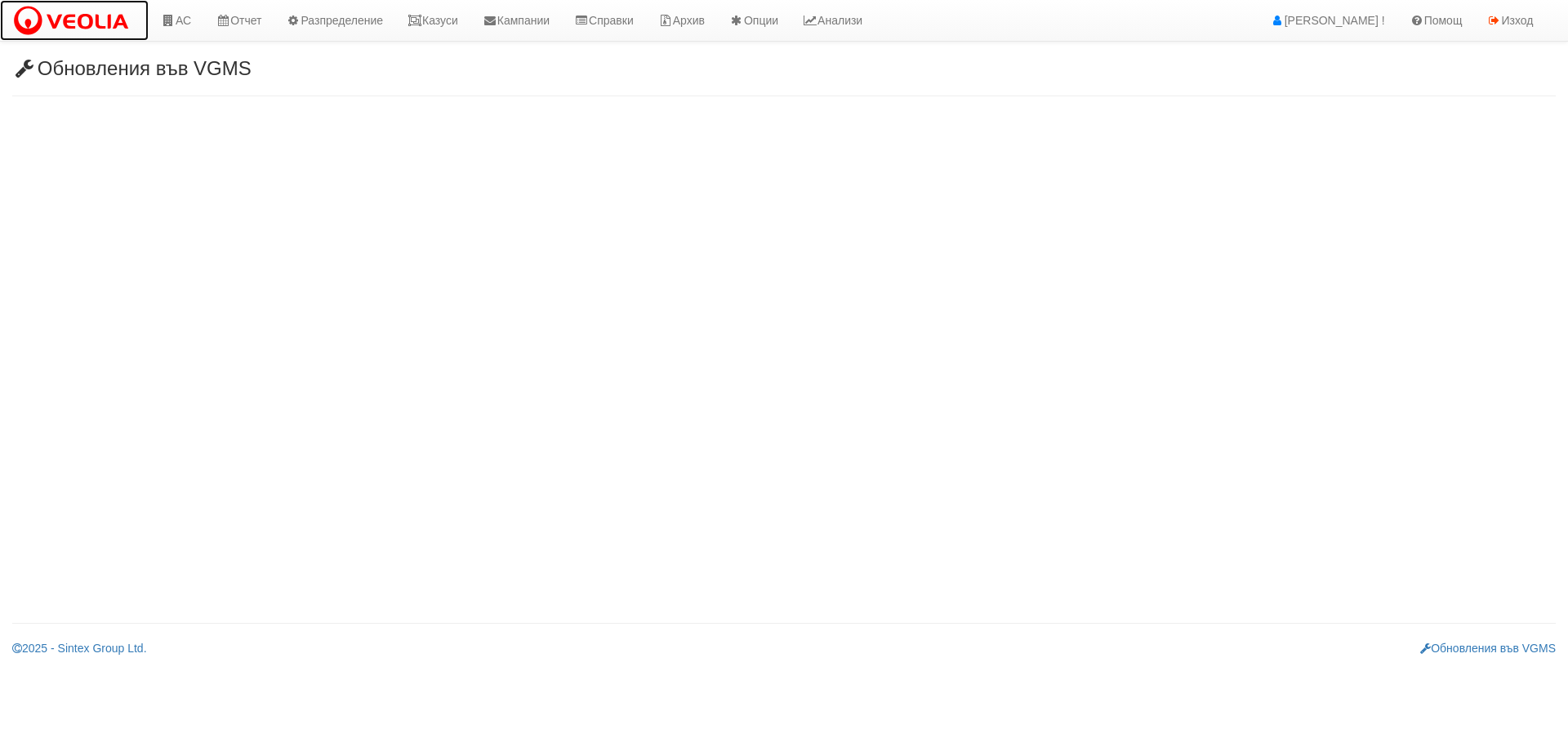
click at [106, 21] on img at bounding box center [74, 21] width 124 height 34
